Goal: Task Accomplishment & Management: Use online tool/utility

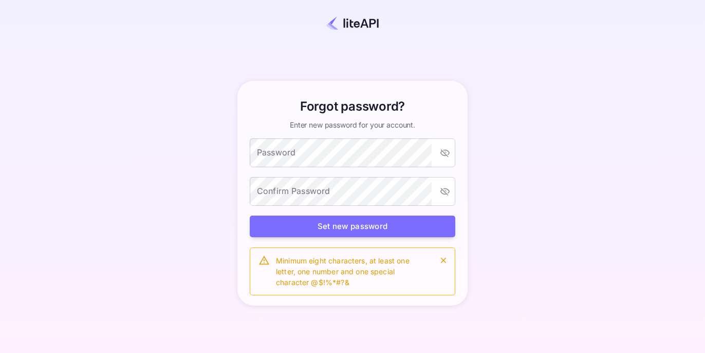
click at [314, 167] on div "Password Password" at bounding box center [353, 153] width 206 height 30
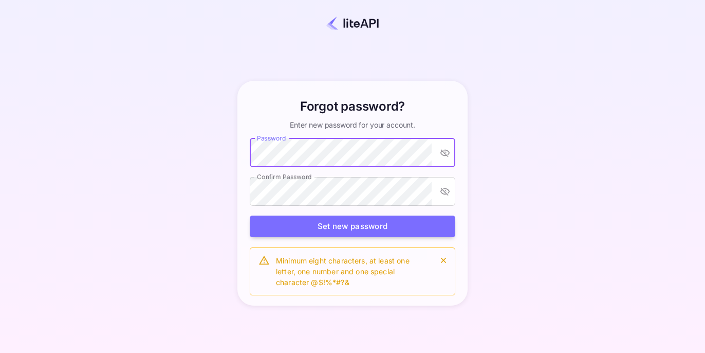
click at [207, 152] on div "Forgot password? Enter new password for your account. Password Password Confirm…" at bounding box center [352, 192] width 615 height 293
click at [445, 156] on icon "toggle password visibility" at bounding box center [445, 152] width 10 height 10
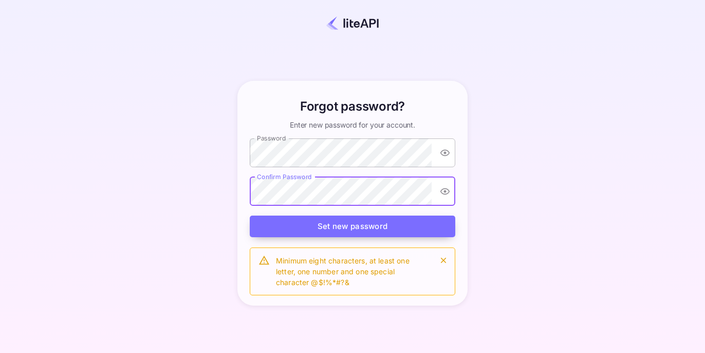
click at [377, 223] on button "Set new password" at bounding box center [353, 226] width 206 height 22
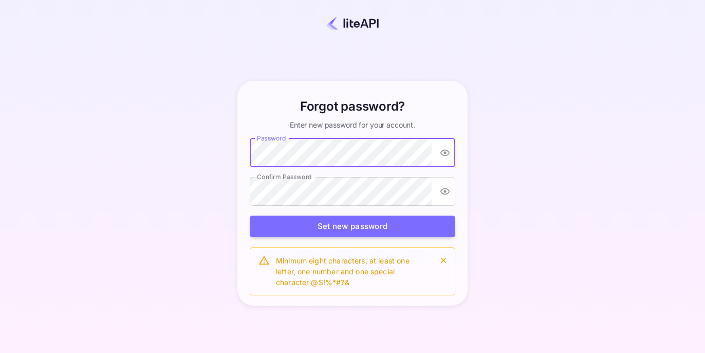
click at [195, 145] on div "Forgot password? Enter new password for your account. Password Password Confirm…" at bounding box center [352, 192] width 615 height 293
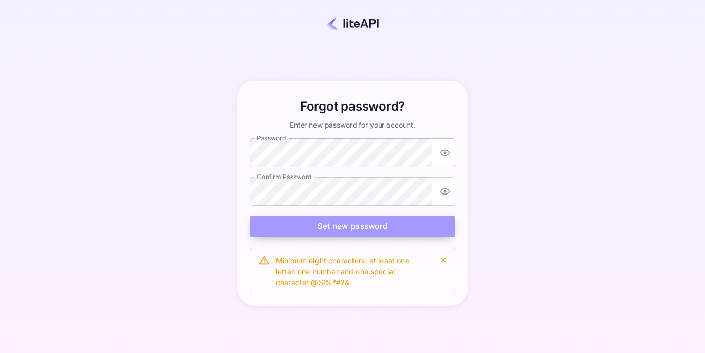
click at [329, 225] on button "Set new password" at bounding box center [353, 226] width 206 height 22
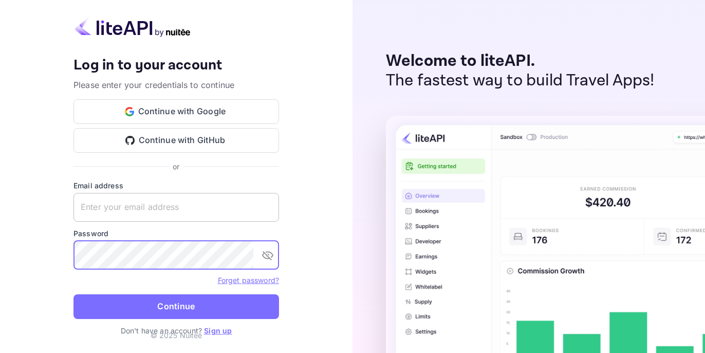
click at [130, 208] on input "text" at bounding box center [176, 207] width 206 height 29
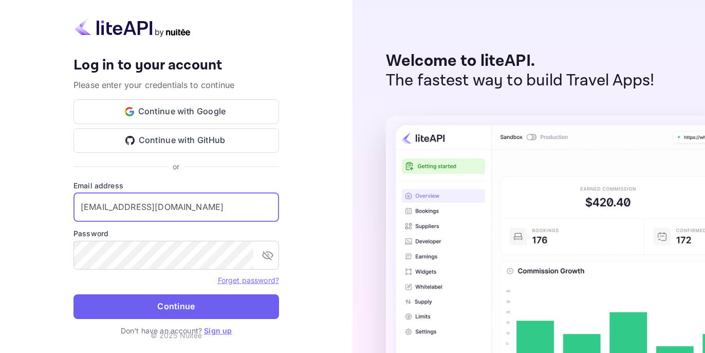
type input "[EMAIL_ADDRESS][DOMAIN_NAME]"
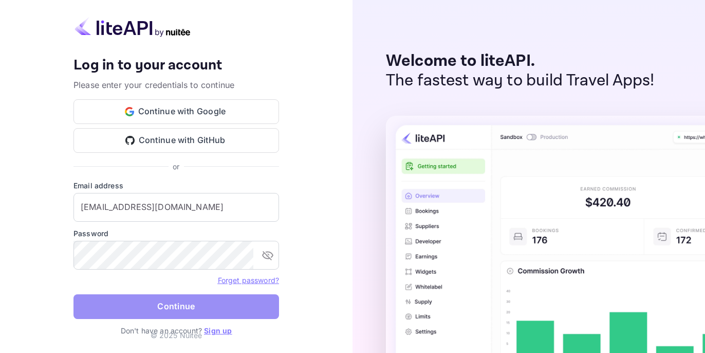
click at [151, 310] on button "Continue" at bounding box center [176, 306] width 206 height 25
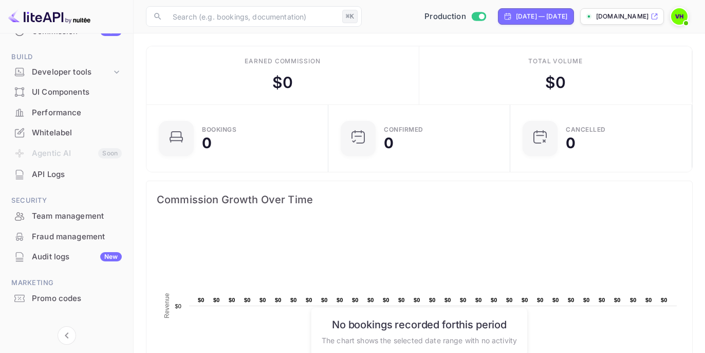
scroll to position [151, 0]
click at [57, 294] on div "Promo codes" at bounding box center [77, 298] width 90 height 12
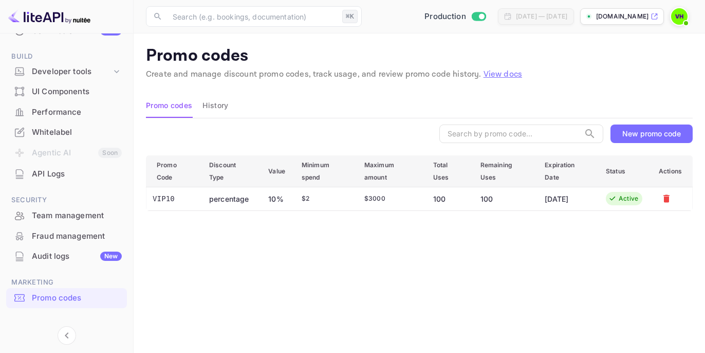
click at [649, 134] on div "New promo code" at bounding box center [651, 133] width 59 height 9
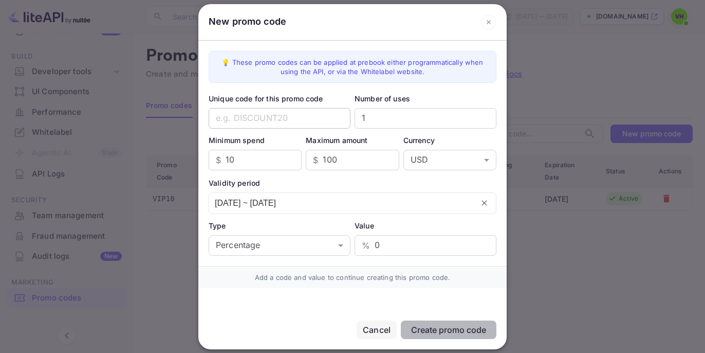
click at [267, 116] on input "text" at bounding box center [280, 118] width 142 height 21
type input "VIP10-2"
drag, startPoint x: 382, startPoint y: 118, endPoint x: 333, endPoint y: 118, distance: 49.9
click at [333, 118] on div "Unique code for this promo code VIP10-2 ​ Number of uses 1 ​" at bounding box center [353, 110] width 288 height 35
type input "100"
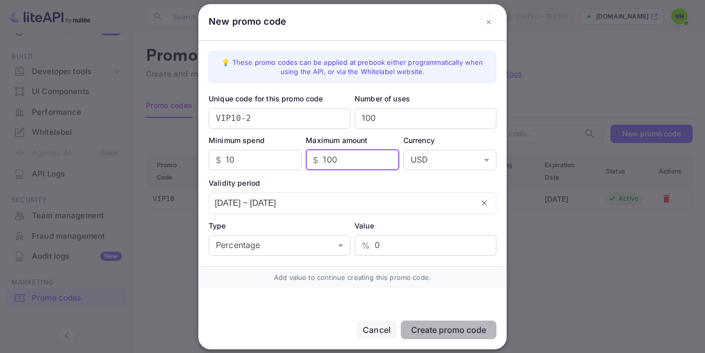
click at [349, 163] on input "100" at bounding box center [361, 160] width 76 height 21
type input "10000"
drag, startPoint x: 239, startPoint y: 159, endPoint x: 214, endPoint y: 159, distance: 25.2
click at [214, 159] on div "$ 10 ​" at bounding box center [255, 160] width 93 height 21
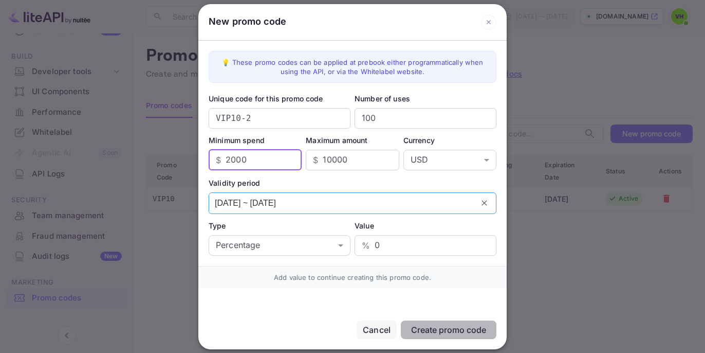
type input "2000"
drag, startPoint x: 267, startPoint y: 202, endPoint x: 274, endPoint y: 202, distance: 6.7
click at [274, 202] on input "[DATE] ~ [DATE]" at bounding box center [341, 203] width 264 height 21
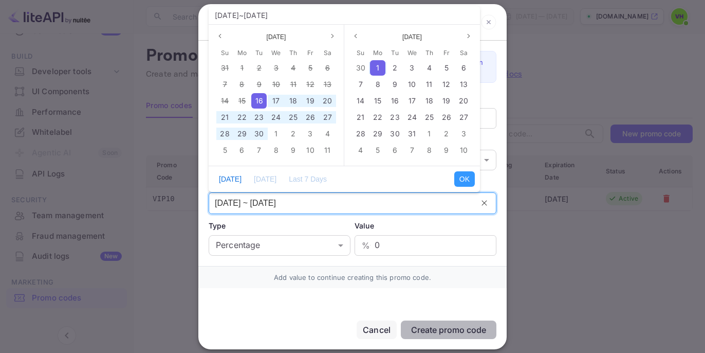
click at [274, 202] on input "[DATE] ~ [DATE]" at bounding box center [341, 203] width 264 height 21
type input "[DATE] ~ [DATE]"
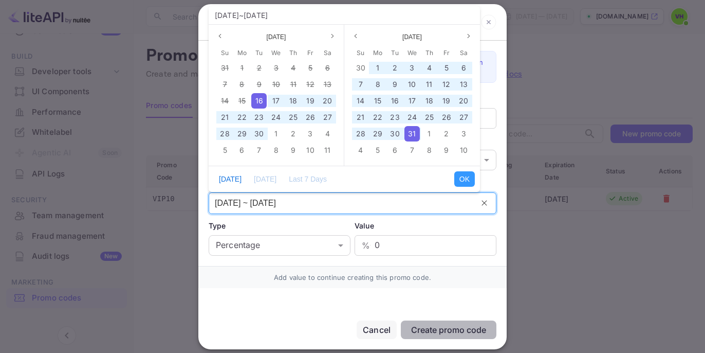
click at [223, 203] on input "[DATE] ~ [DATE]" at bounding box center [341, 203] width 264 height 21
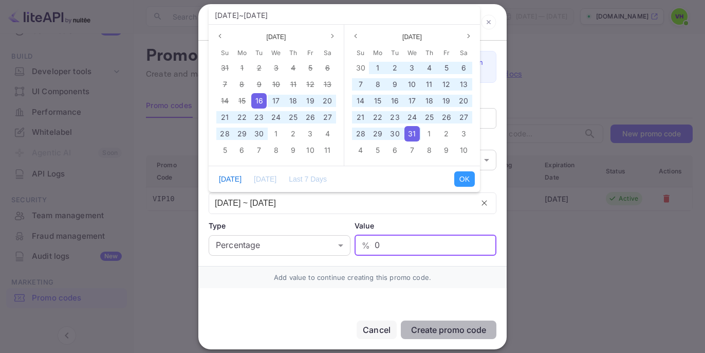
click at [390, 237] on input "0" at bounding box center [436, 245] width 122 height 21
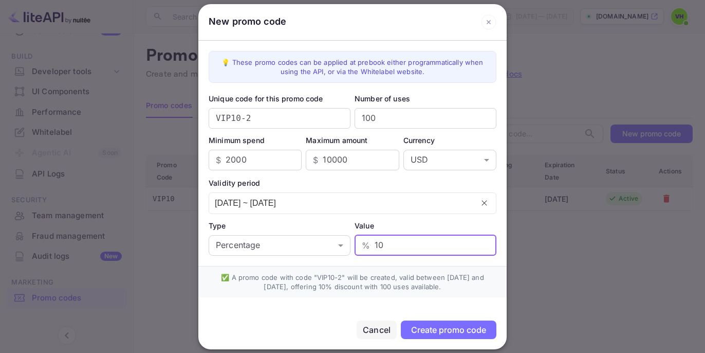
type input "10"
click at [434, 330] on div "Create promo code" at bounding box center [448, 329] width 75 height 10
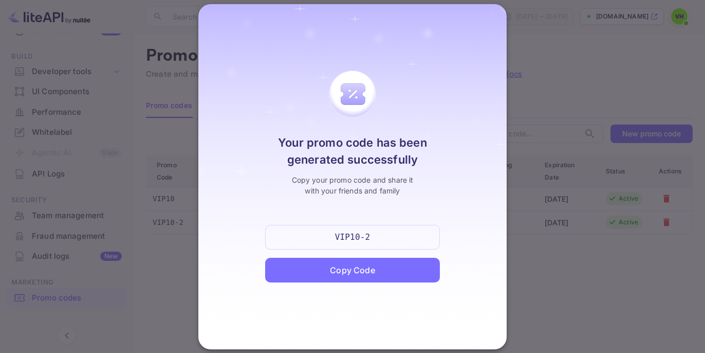
click at [378, 270] on div "Copy Code" at bounding box center [352, 269] width 175 height 25
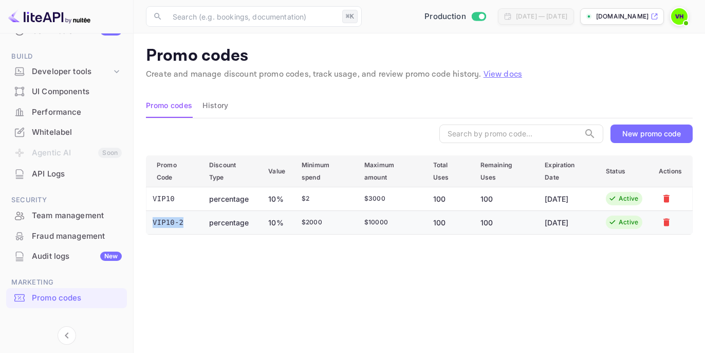
drag, startPoint x: 184, startPoint y: 220, endPoint x: 147, endPoint y: 220, distance: 36.5
click at [147, 220] on td "VIP10-2" at bounding box center [173, 222] width 55 height 24
copy td "VIP10-2"
